Goal: Information Seeking & Learning: Learn about a topic

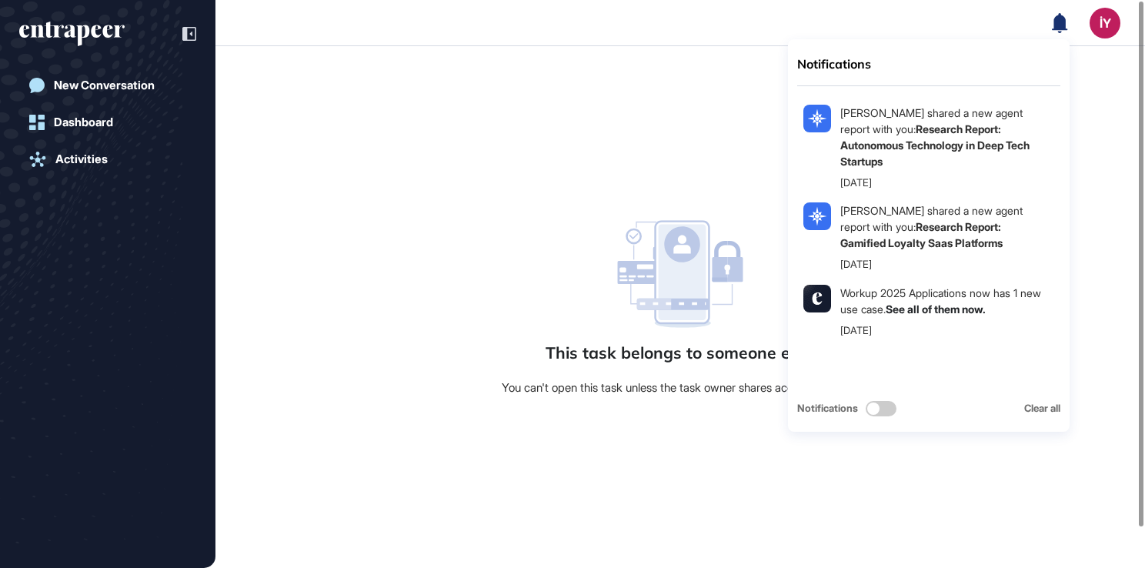
click at [1060, 20] on icon at bounding box center [1059, 22] width 15 height 20
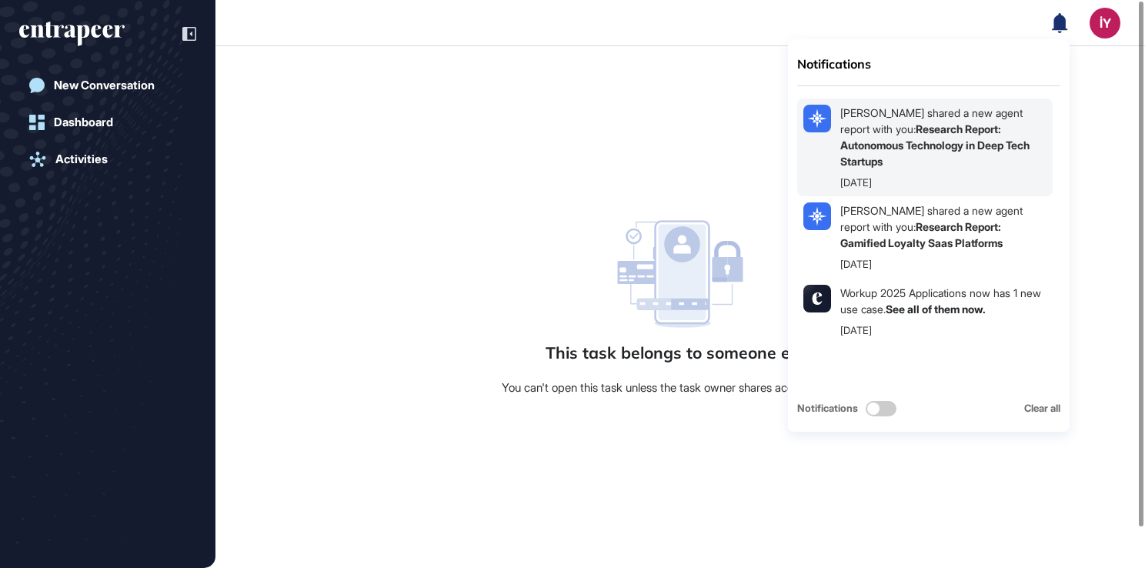
click at [949, 152] on div "[PERSON_NAME] shared a new agent report with you: Research Report: Autonomous T…" at bounding box center [943, 137] width 206 height 65
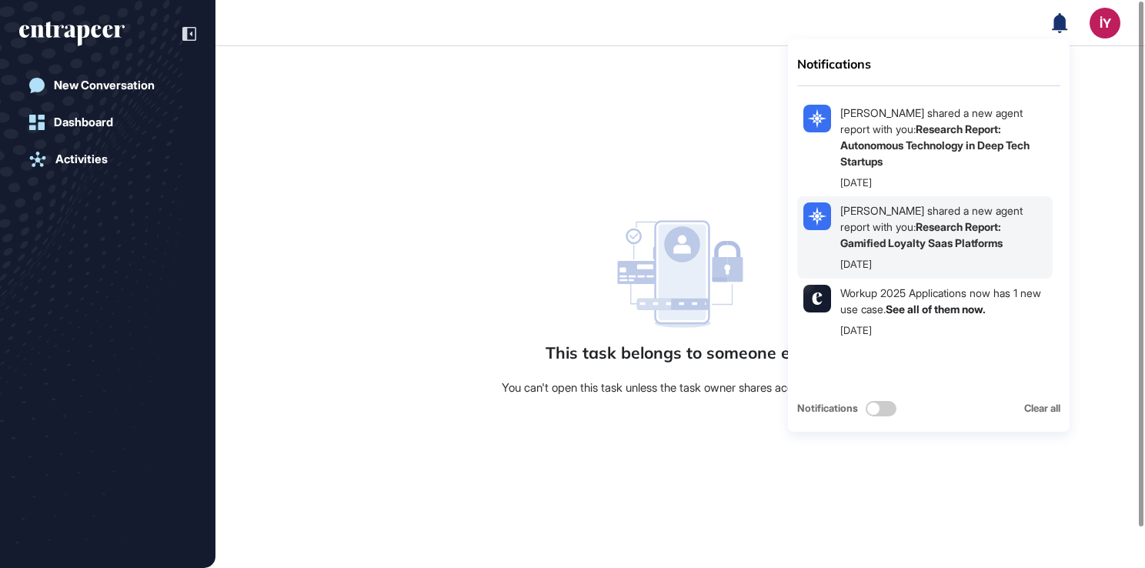
click at [951, 226] on b "Research Report: Gamified Loyalty Saas Platforms" at bounding box center [921, 234] width 162 height 29
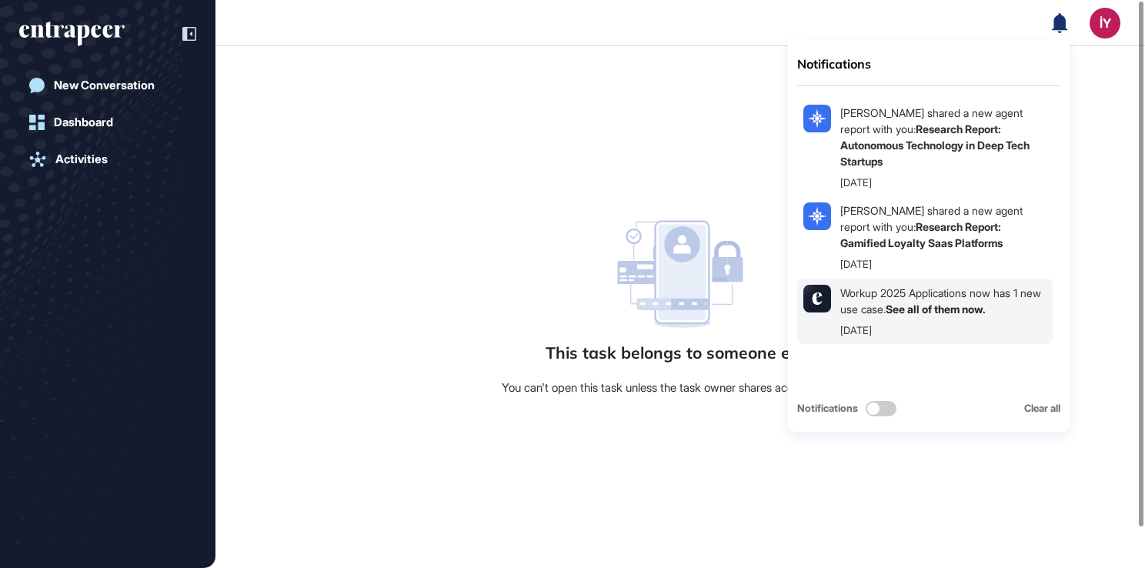
click at [954, 313] on link "See all of them now." at bounding box center [936, 308] width 100 height 13
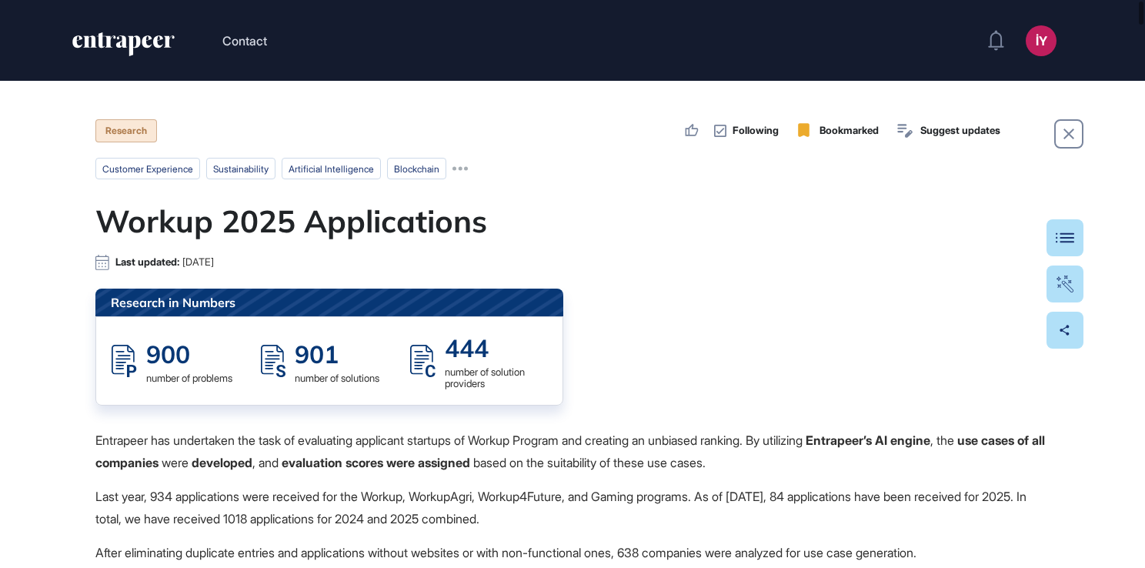
click at [656, 232] on h1 "Workup 2025 Applications" at bounding box center [572, 220] width 954 height 37
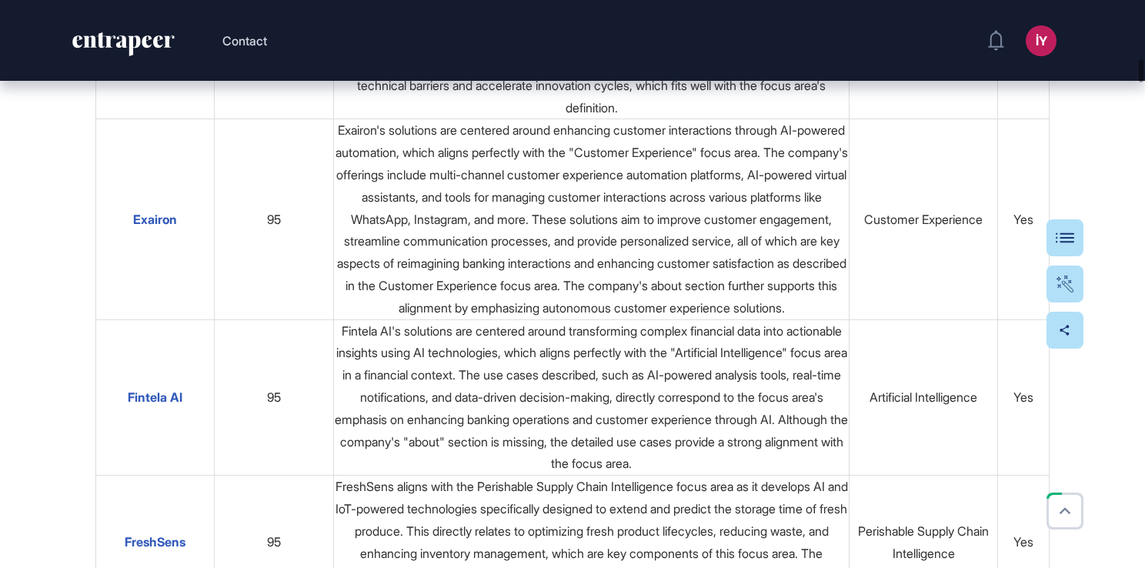
scroll to position [6926, 0]
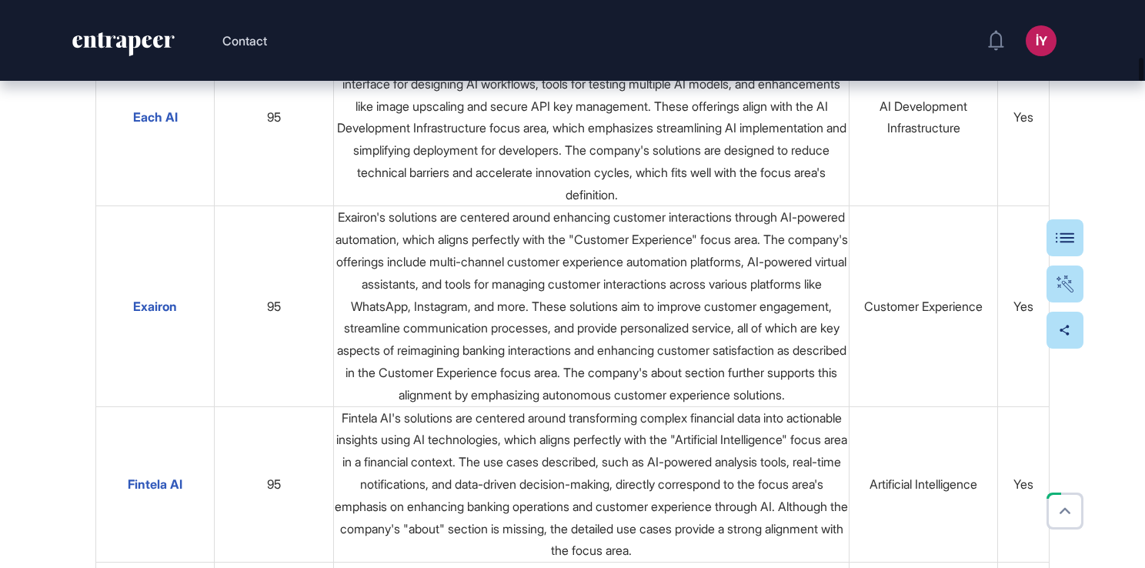
click at [656, 206] on td "Each AI focuses on providing an open-source framework and platform that simplif…" at bounding box center [592, 117] width 516 height 178
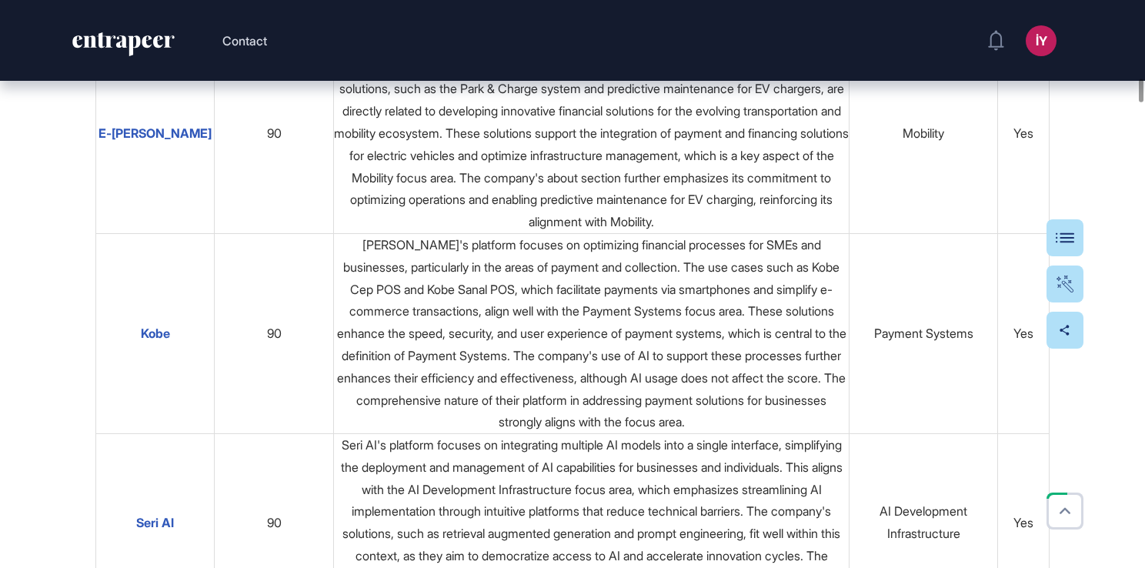
scroll to position [9265, 0]
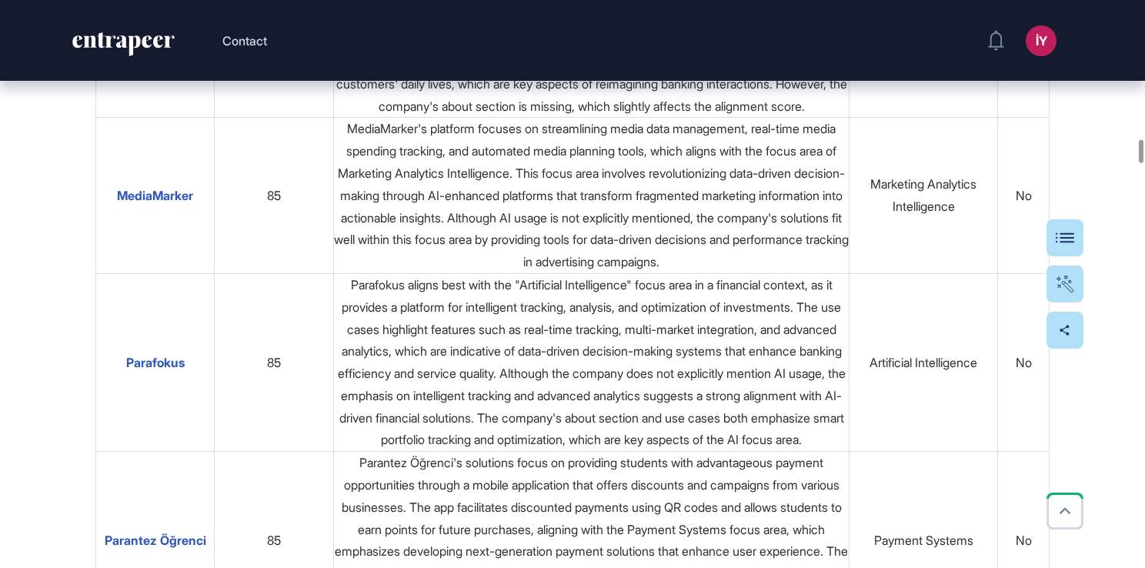
scroll to position [16684, 0]
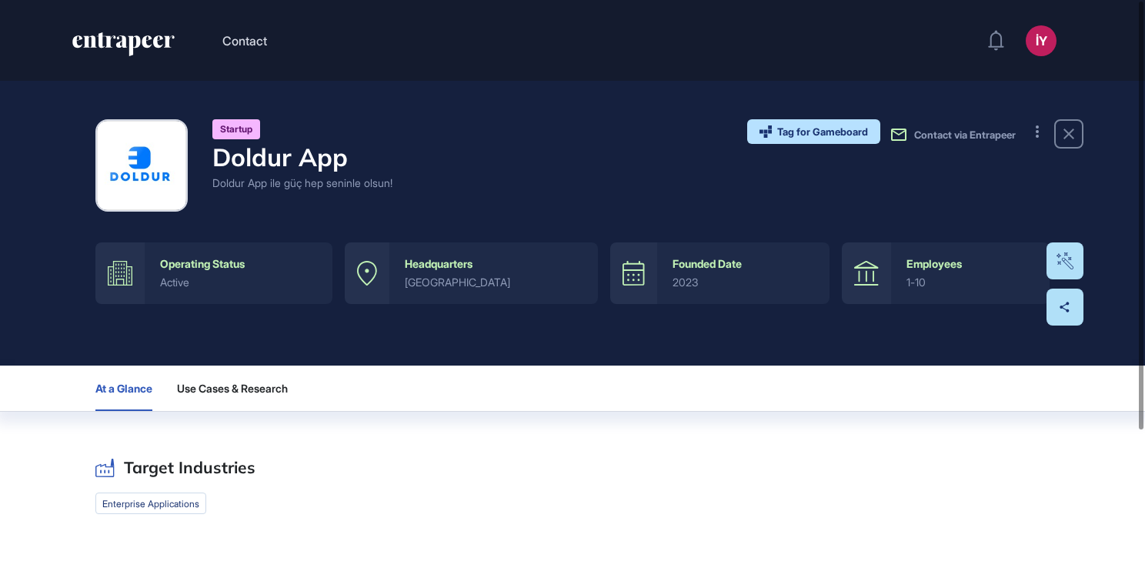
click at [9, 394] on div "At a Glance Use Cases & Research" at bounding box center [572, 389] width 1145 height 46
click at [274, 383] on span "Use Cases & Research" at bounding box center [232, 388] width 111 height 12
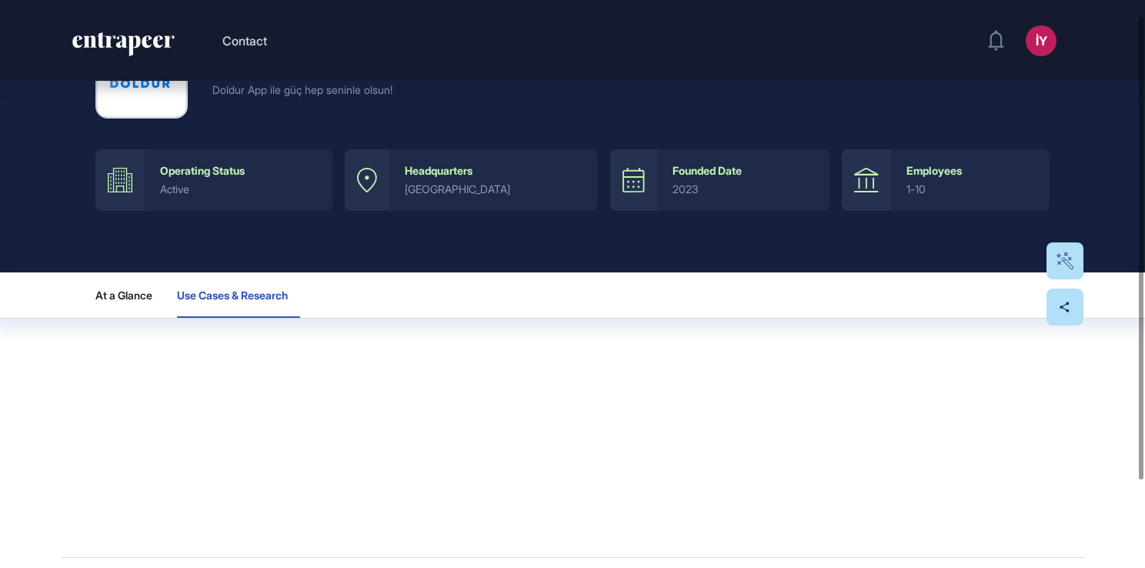
scroll to position [125, 0]
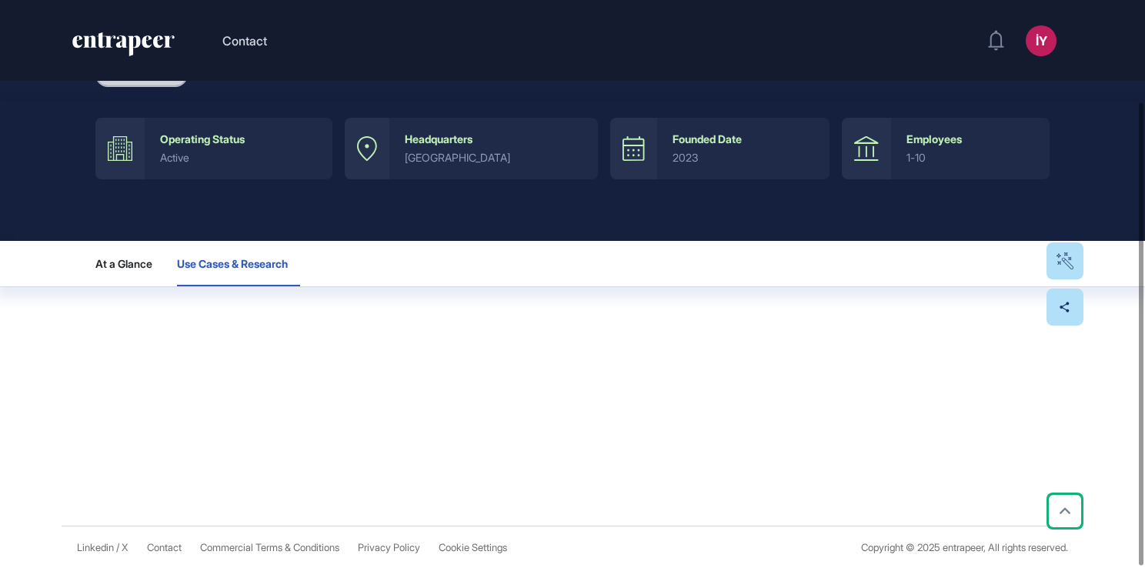
drag, startPoint x: 894, startPoint y: 143, endPoint x: 859, endPoint y: 140, distance: 35.5
click at [859, 140] on div "Employees 1-10" at bounding box center [946, 149] width 208 height 62
click at [859, 140] on icon at bounding box center [866, 148] width 25 height 25
